Goal: Transaction & Acquisition: Purchase product/service

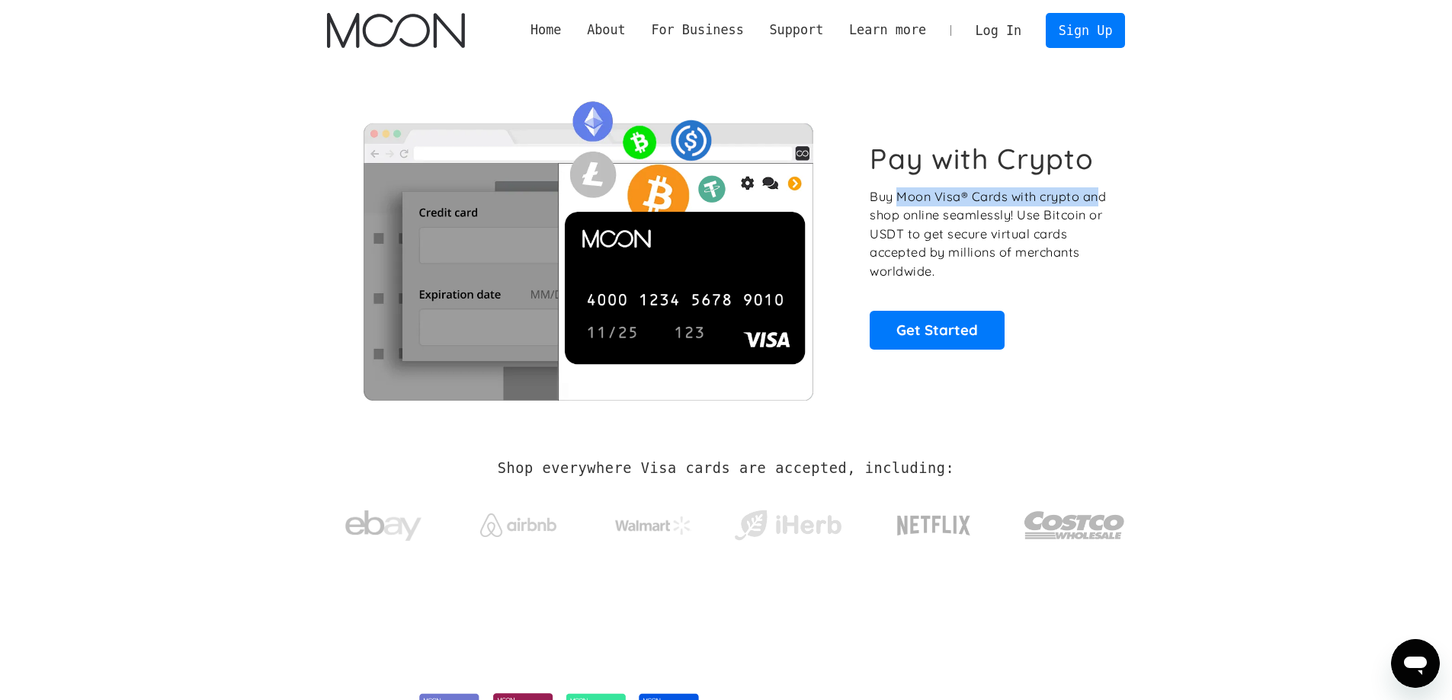
drag, startPoint x: 895, startPoint y: 197, endPoint x: 1097, endPoint y: 200, distance: 201.2
click at [1097, 200] on p "Buy Moon Visa® Cards with crypto and shop online seamlessly! Use Bitcoin or USD…" at bounding box center [989, 234] width 239 height 94
click at [966, 319] on link "Get Started" at bounding box center [937, 330] width 135 height 38
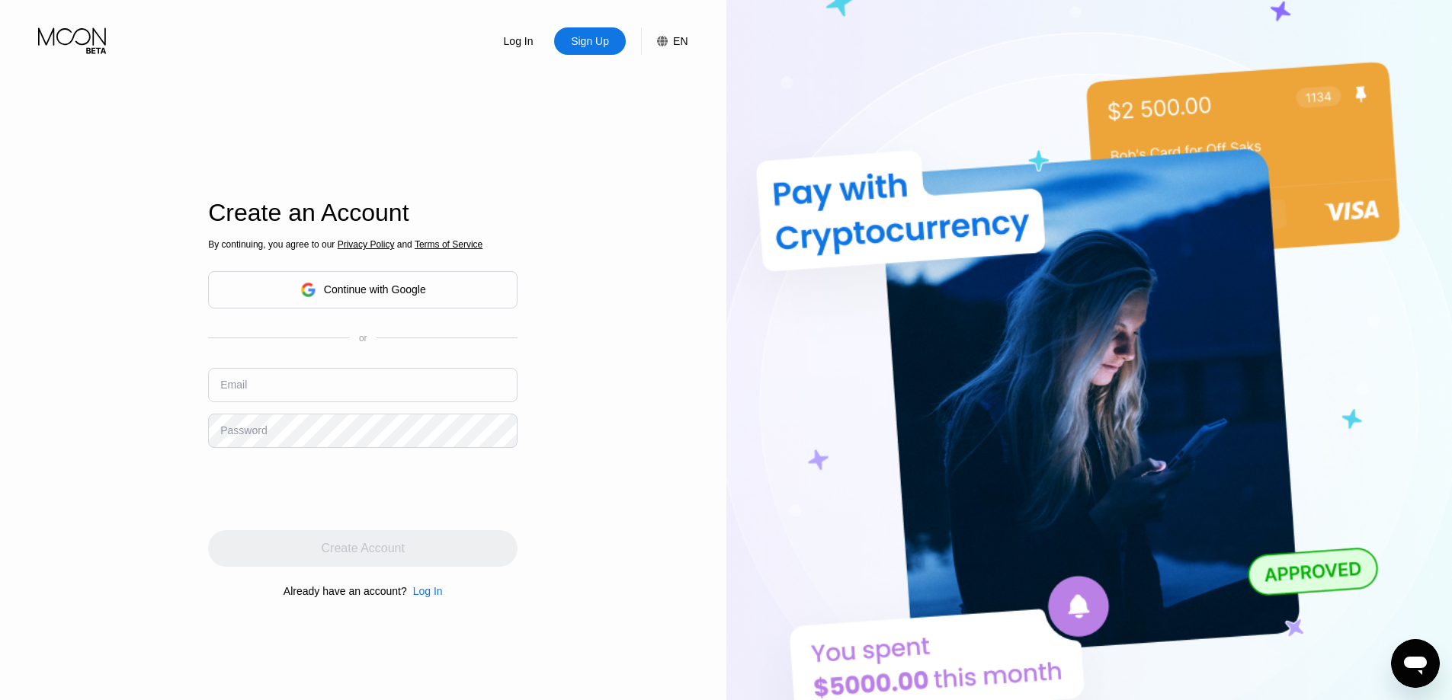
click at [267, 380] on input "text" at bounding box center [362, 385] width 309 height 34
paste input "[EMAIL_ADDRESS][DOMAIN_NAME]"
click at [239, 395] on input "[EMAIL_ADDRESS][DOMAIN_NAME]" at bounding box center [362, 385] width 309 height 34
type input "[EMAIL_ADDRESS][DOMAIN_NAME]"
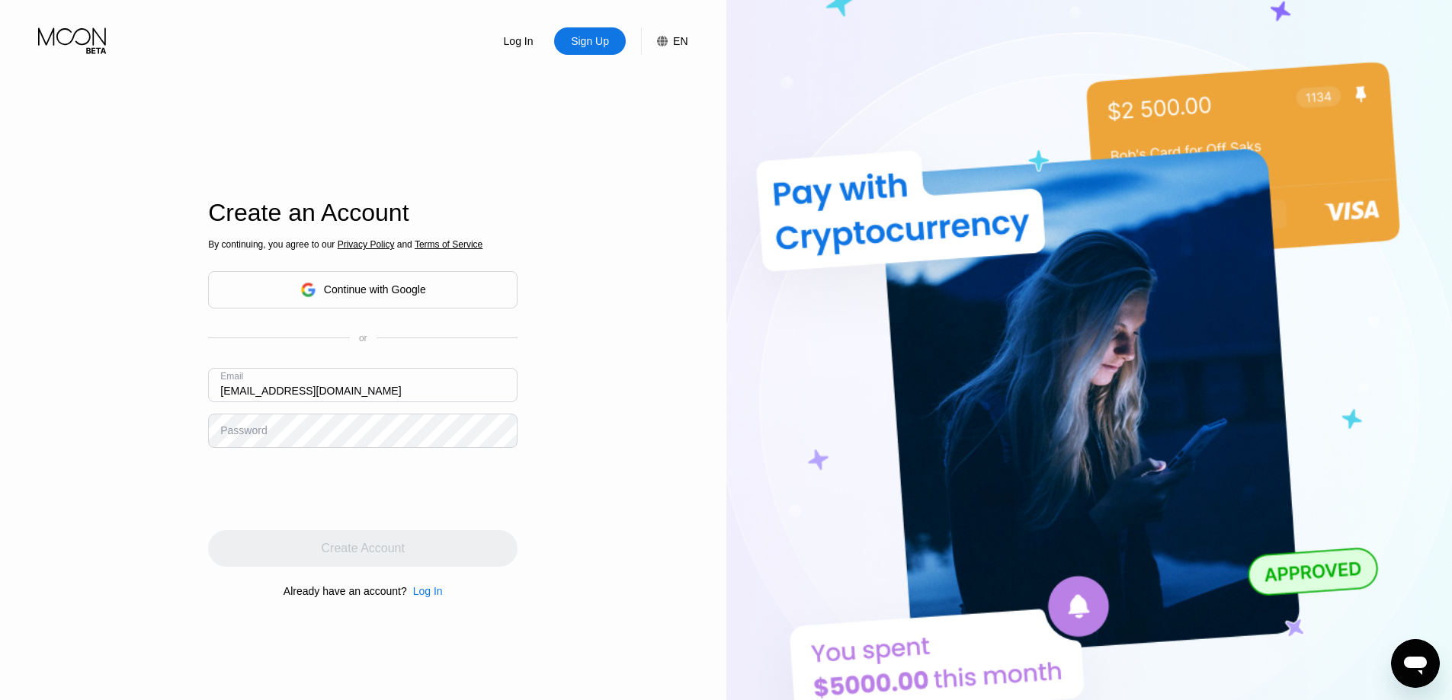
click at [255, 430] on div "Password" at bounding box center [243, 430] width 46 height 12
click at [245, 437] on div "Password" at bounding box center [243, 430] width 46 height 12
click at [247, 433] on div "Password" at bounding box center [243, 430] width 46 height 12
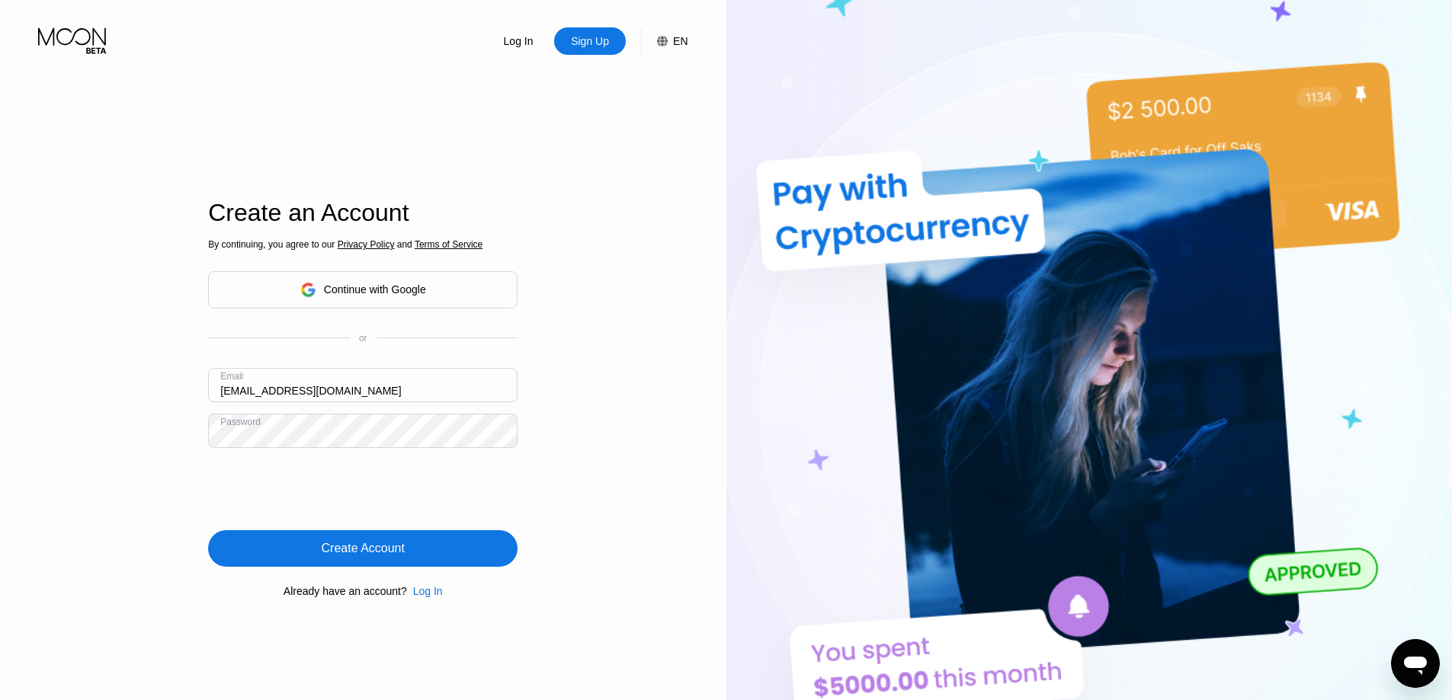
click at [350, 553] on div "Create Account" at bounding box center [363, 548] width 83 height 15
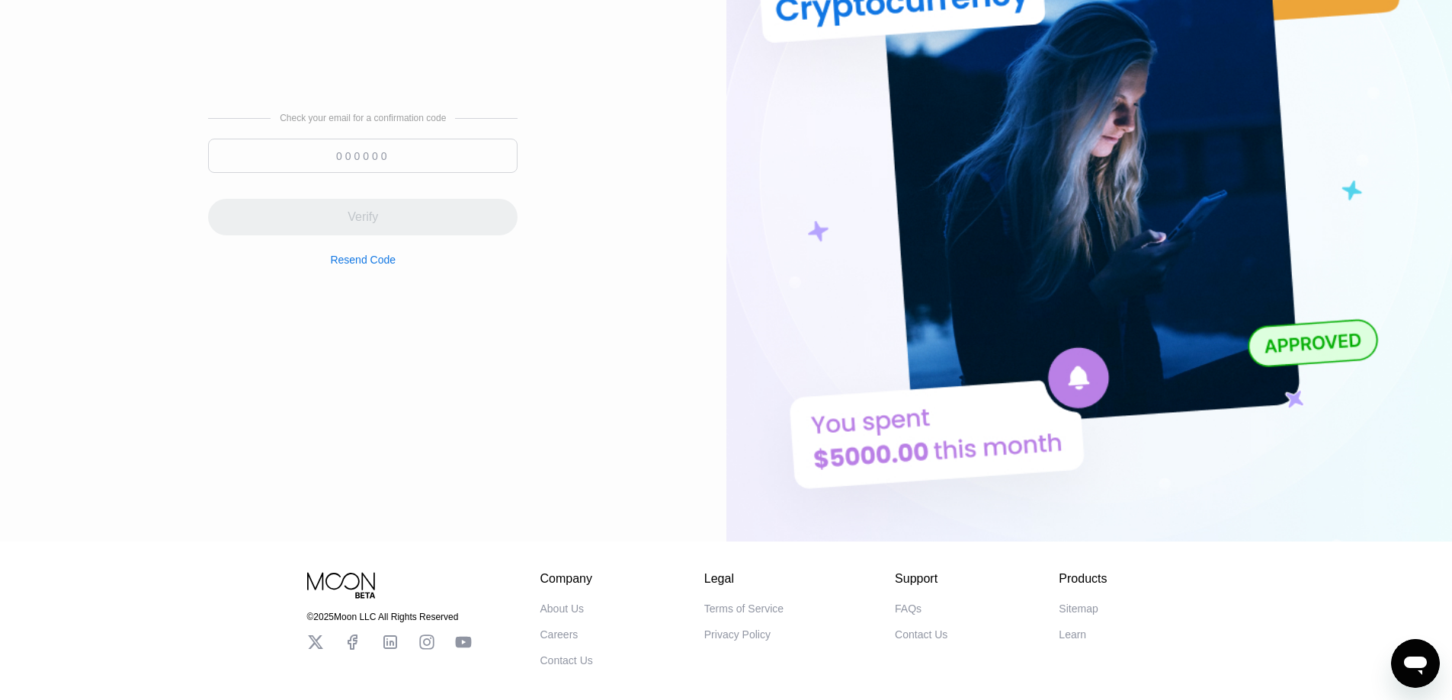
scroll to position [76, 0]
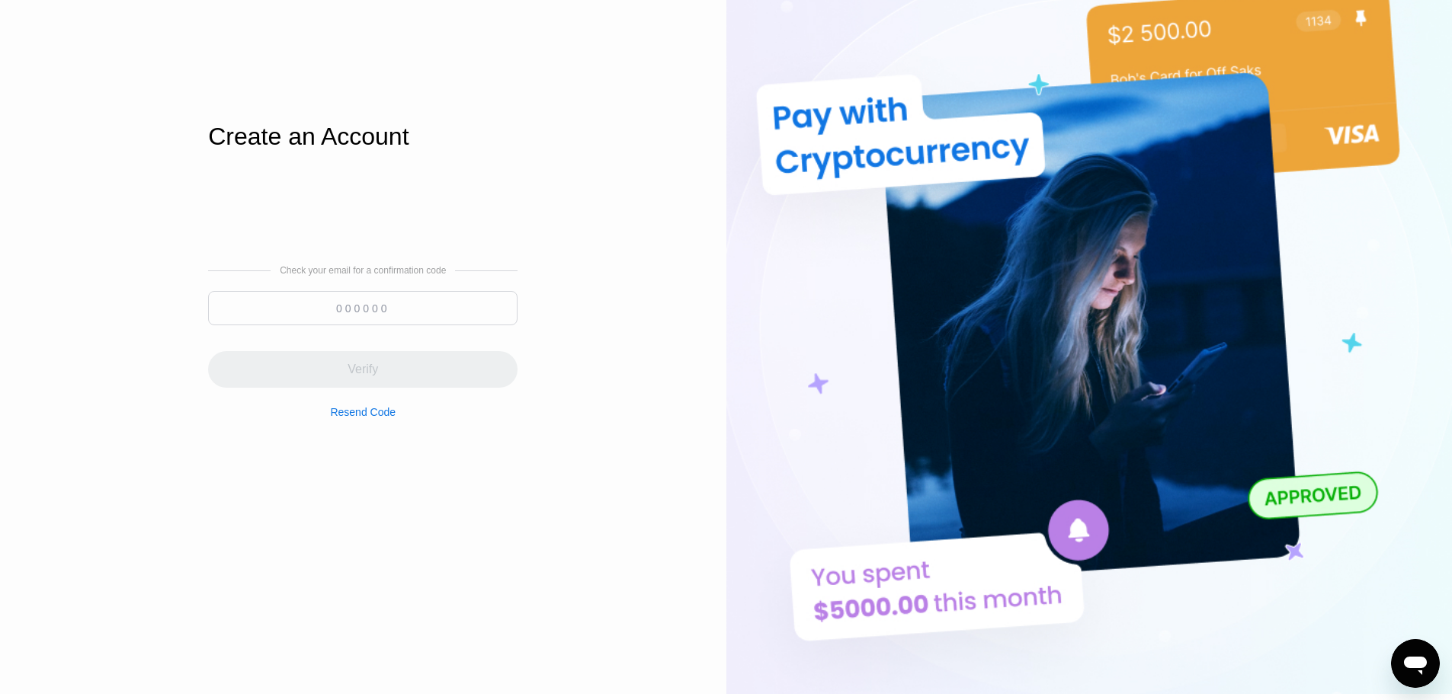
click at [366, 312] on input at bounding box center [362, 308] width 309 height 34
paste input "921349"
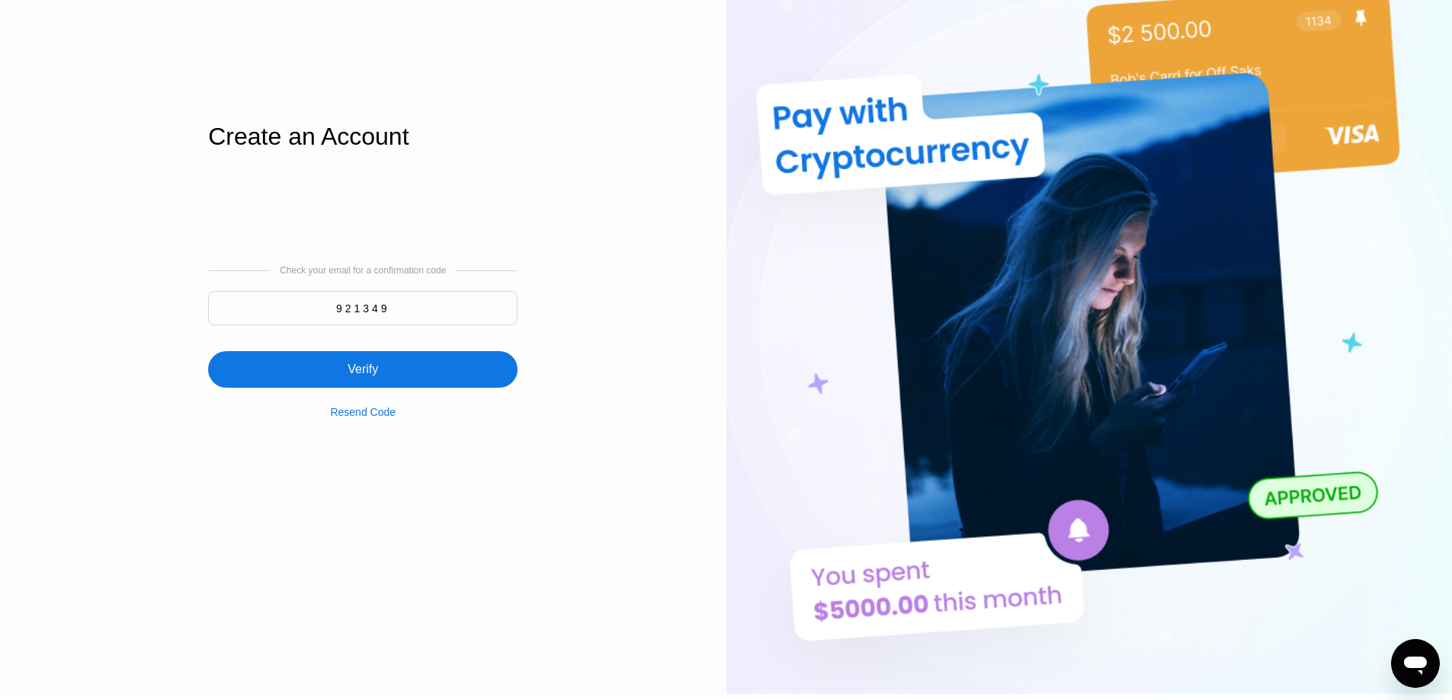
type input "921349"
click at [376, 384] on div "Verify" at bounding box center [362, 369] width 309 height 37
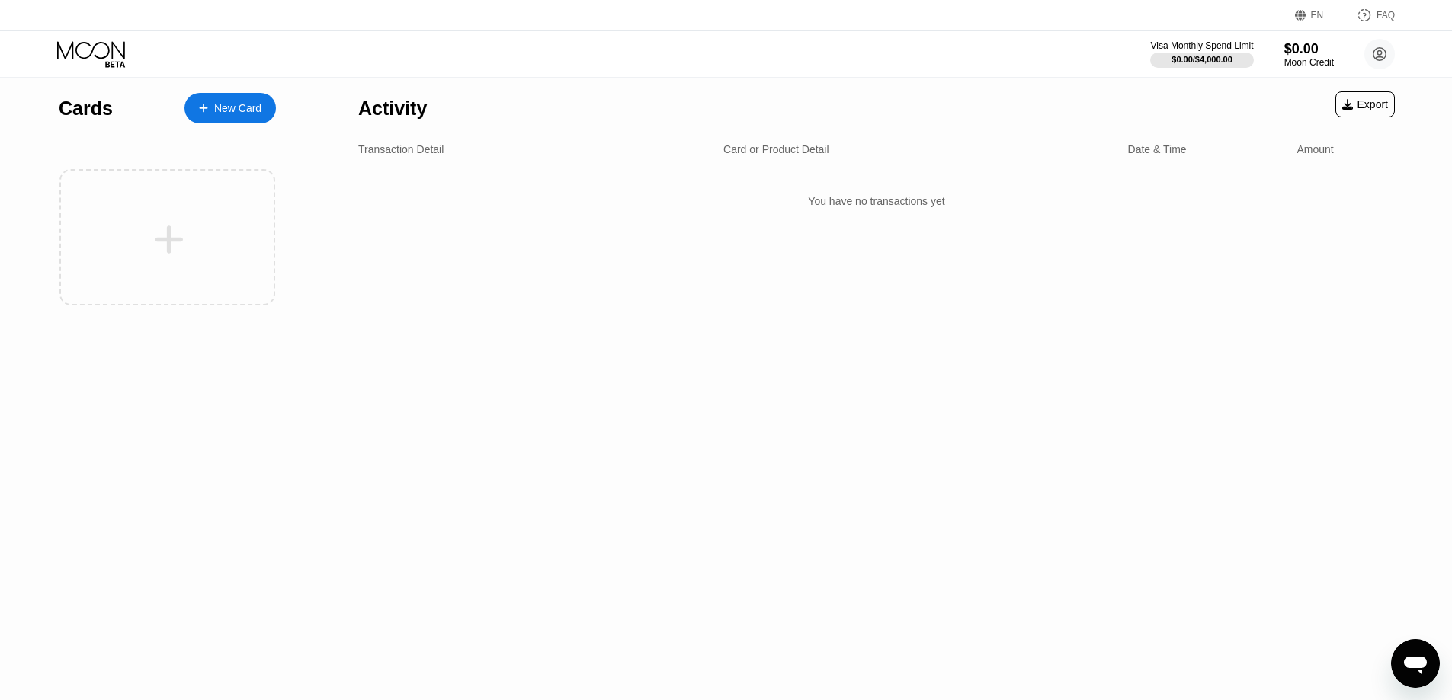
click at [238, 103] on div "New Card" at bounding box center [237, 108] width 47 height 13
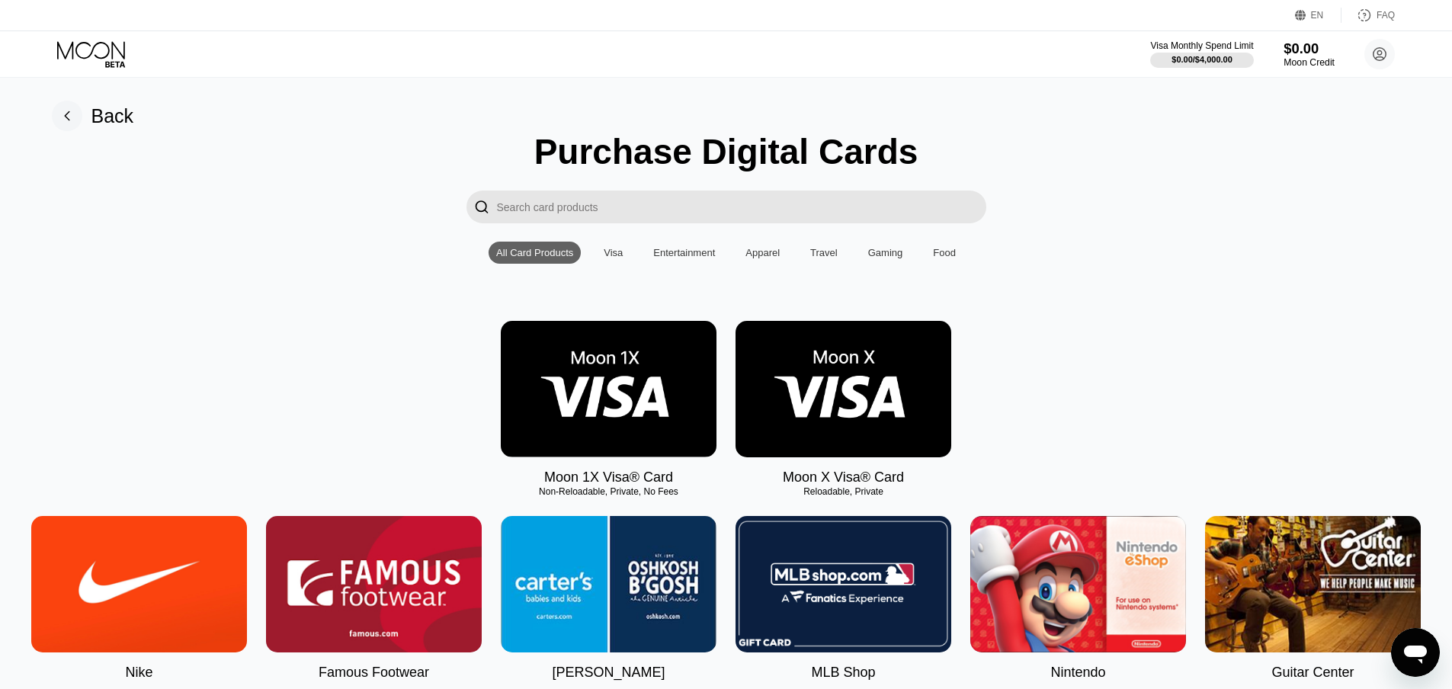
click at [1305, 64] on div "Moon Credit" at bounding box center [1308, 62] width 51 height 11
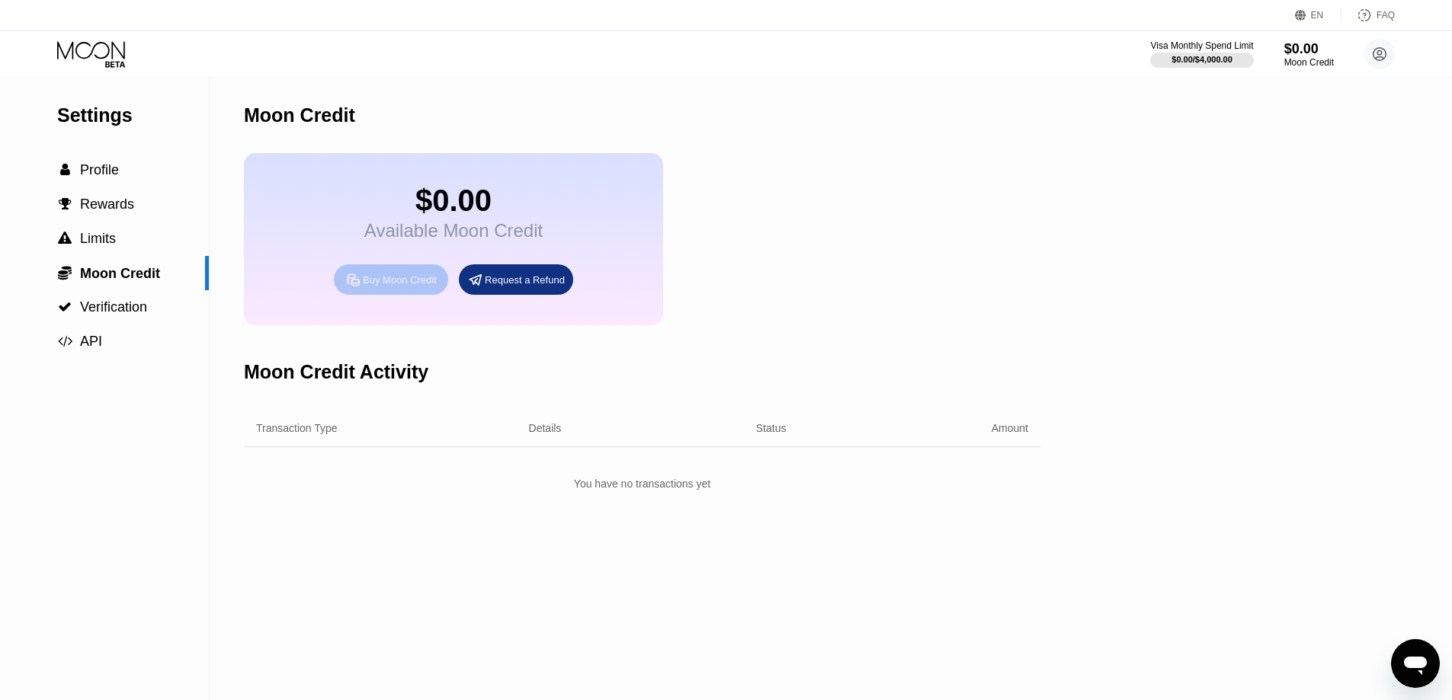
click at [399, 287] on div "Buy Moon Credit" at bounding box center [400, 280] width 74 height 13
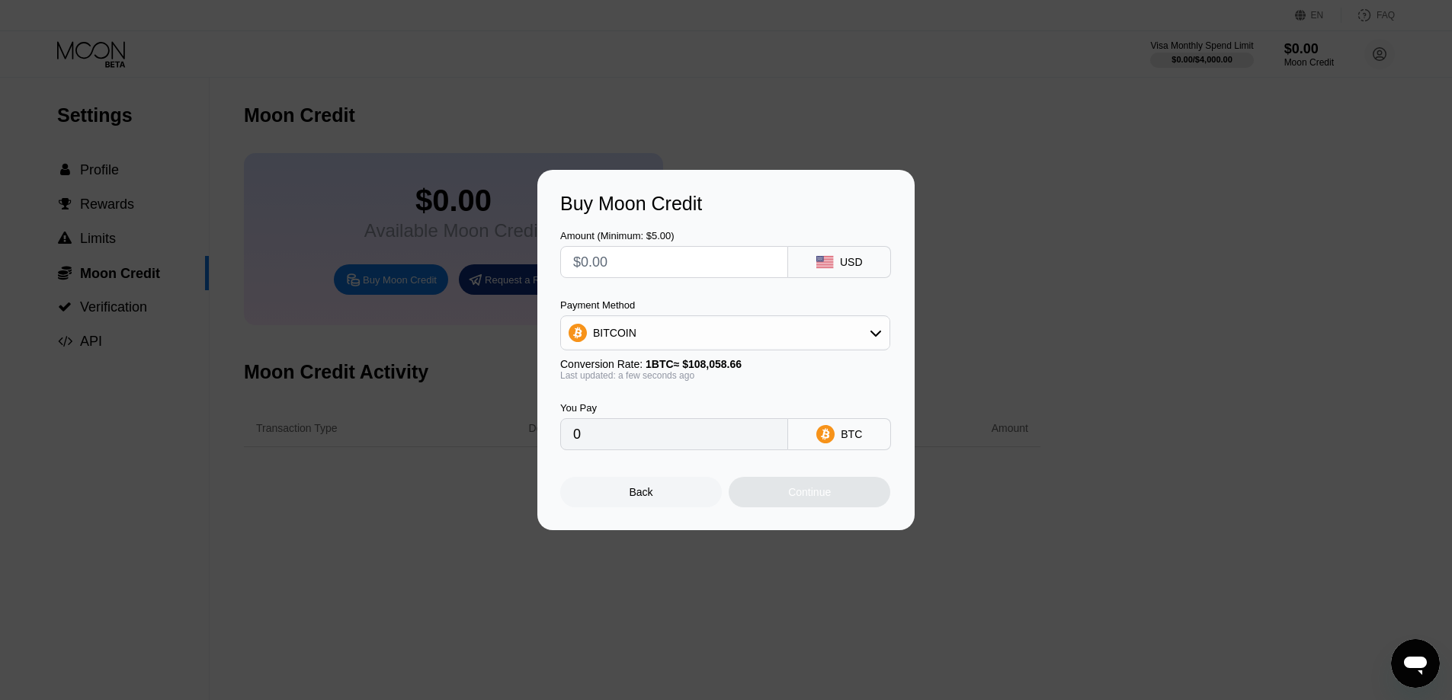
click at [663, 315] on div "BITCOIN" at bounding box center [725, 332] width 330 height 35
click at [666, 327] on div "BITCOIN" at bounding box center [725, 333] width 328 height 30
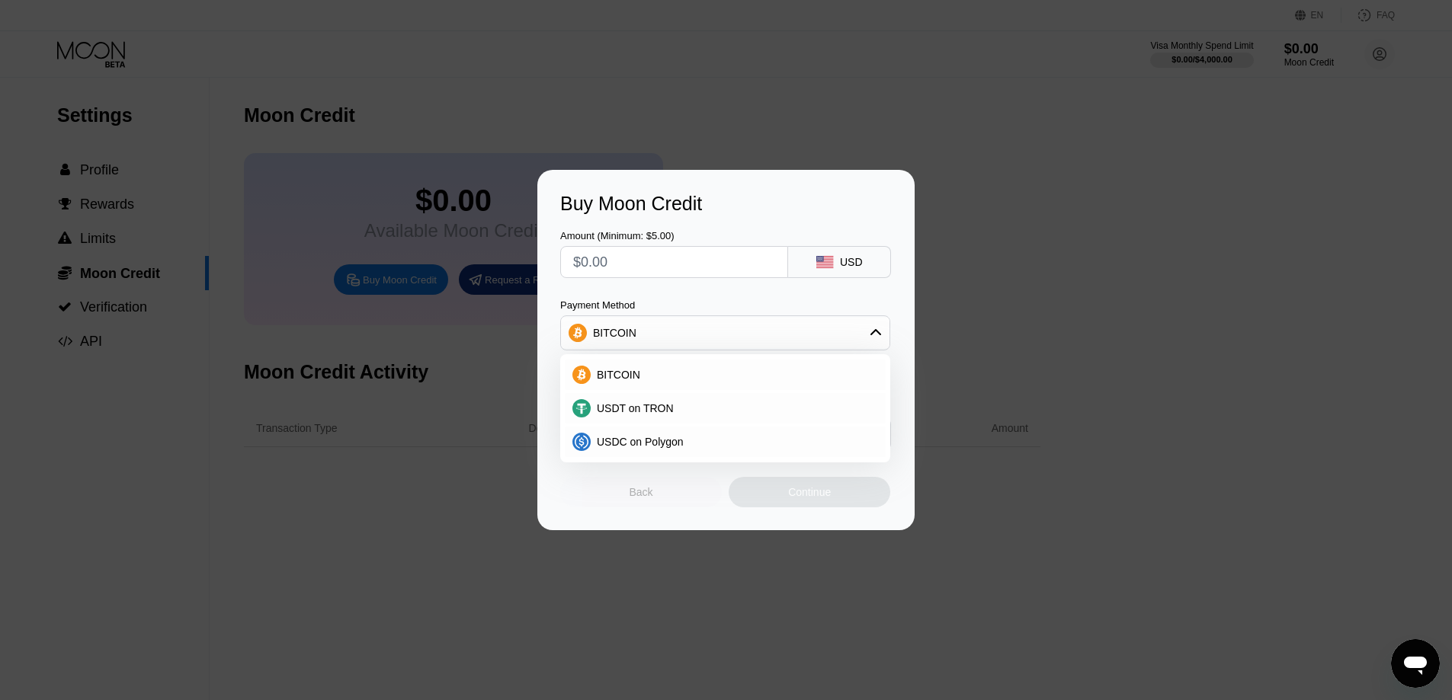
click at [678, 508] on div "Back" at bounding box center [641, 492] width 162 height 30
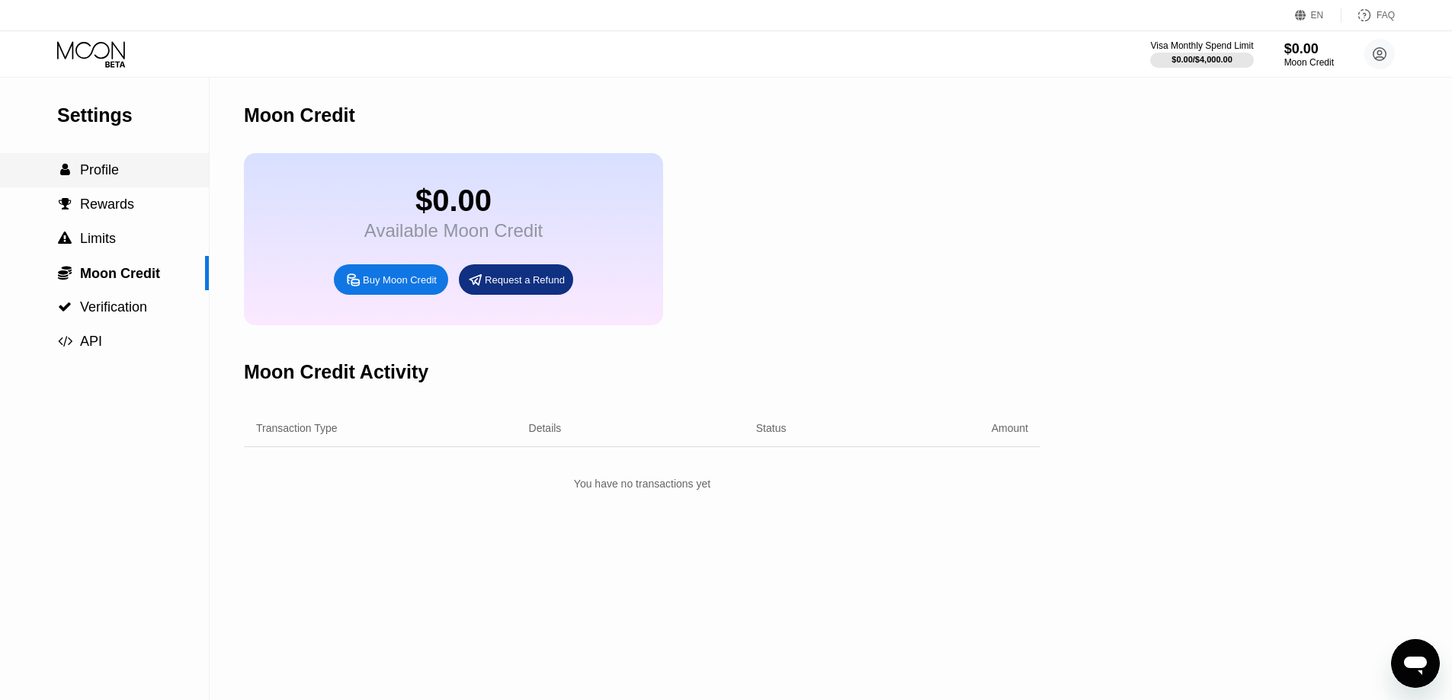
click at [101, 171] on span "Profile" at bounding box center [99, 169] width 39 height 15
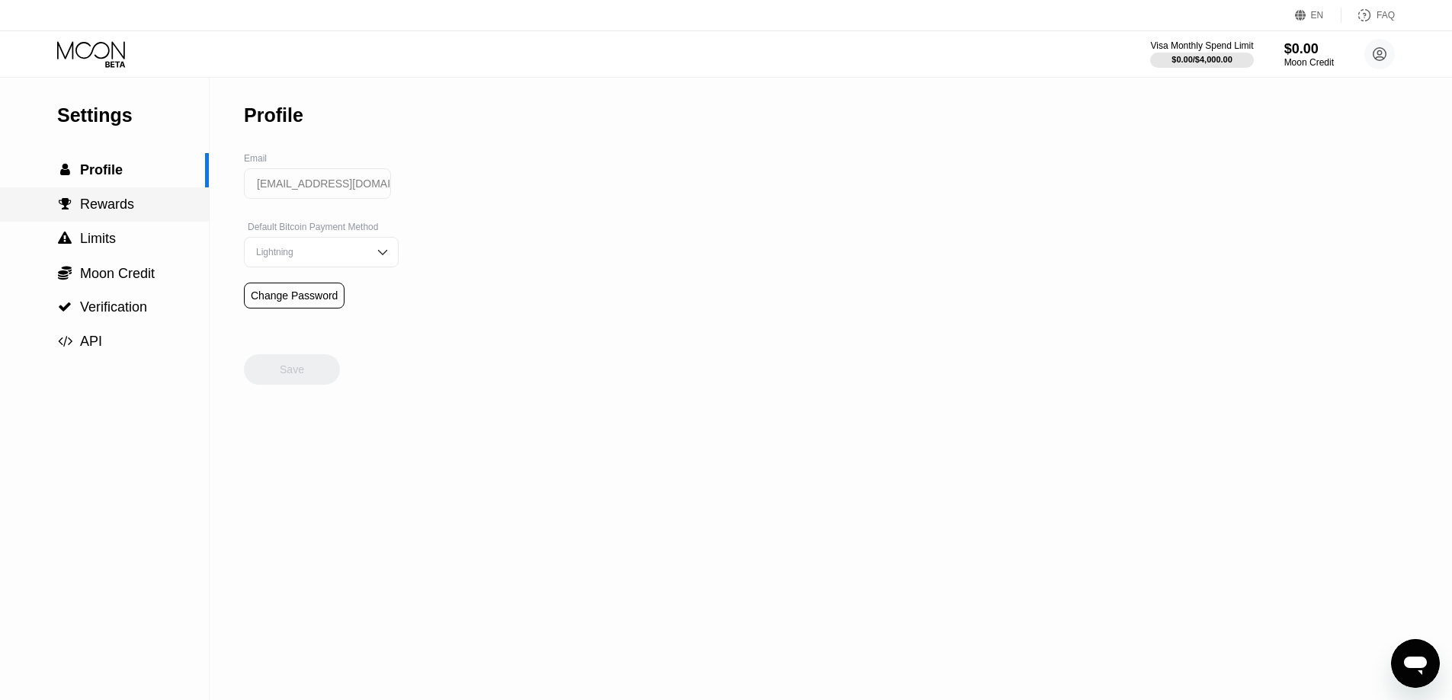
click at [114, 212] on span "Rewards" at bounding box center [107, 204] width 54 height 15
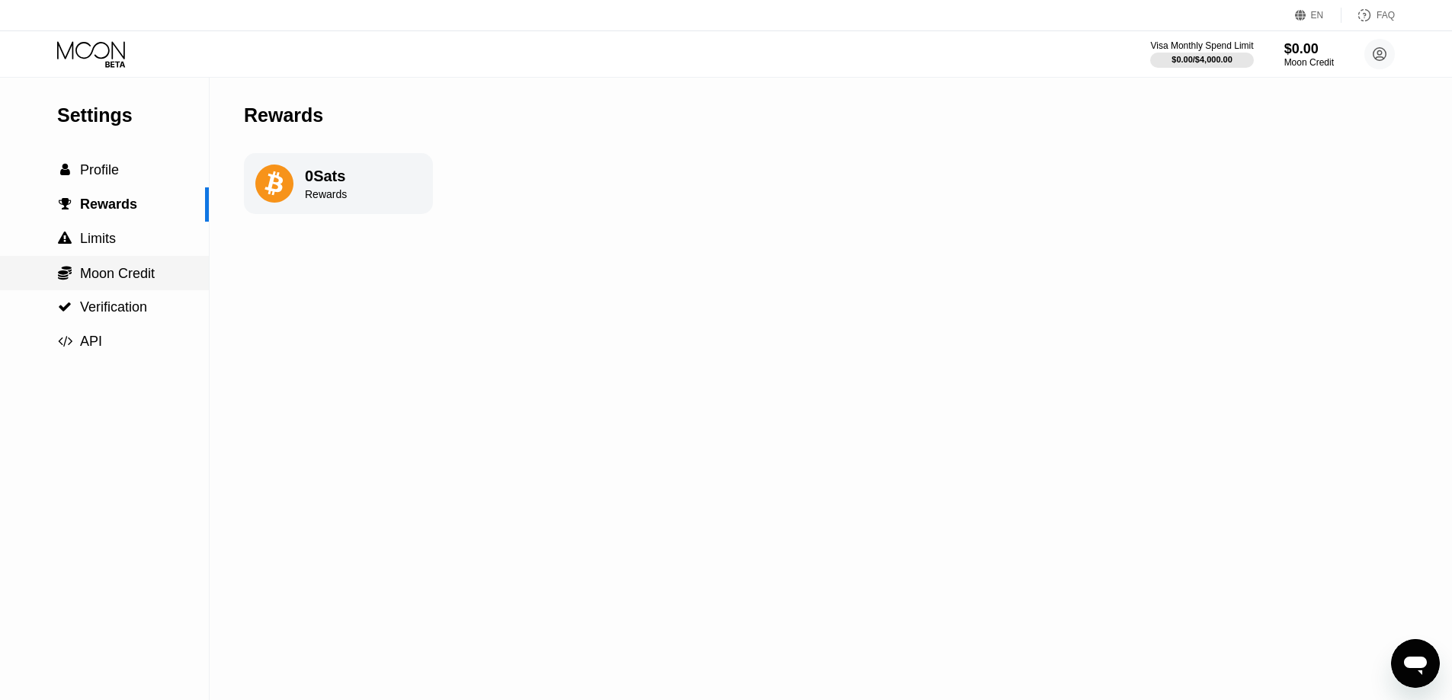
click at [125, 276] on span "Moon Credit" at bounding box center [117, 273] width 75 height 15
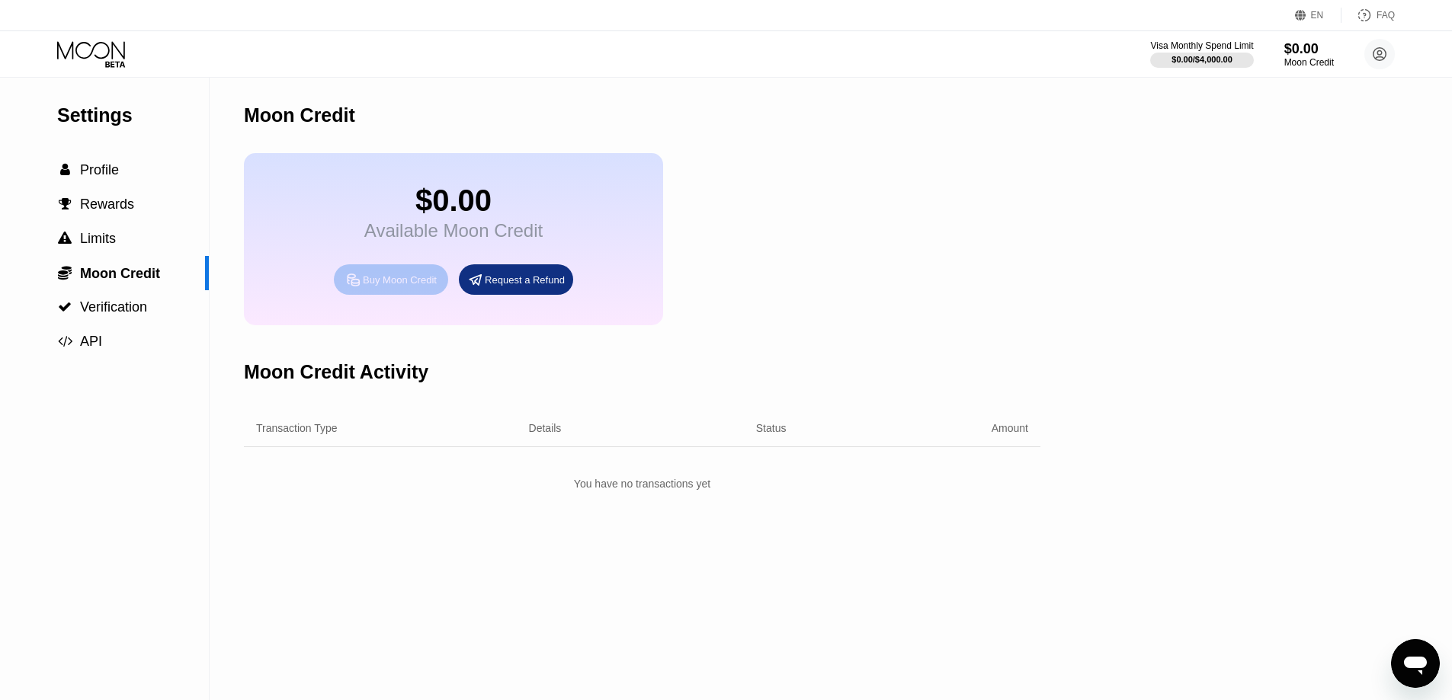
click at [400, 287] on div "Buy Moon Credit" at bounding box center [400, 280] width 74 height 13
